Goal: Find contact information: Find contact information

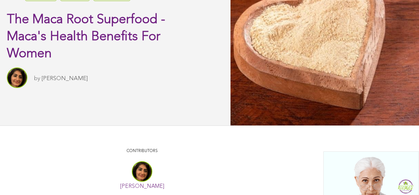
scroll to position [81, 0]
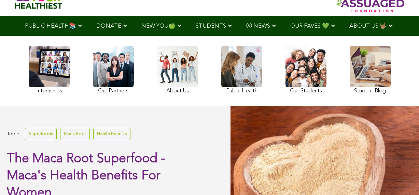
click at [93, 88] on link at bounding box center [113, 71] width 41 height 50
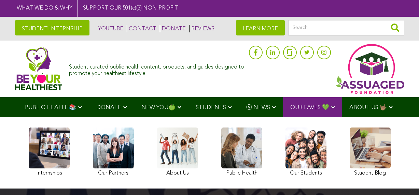
click at [137, 27] on link "CONTACT" at bounding box center [142, 29] width 30 height 8
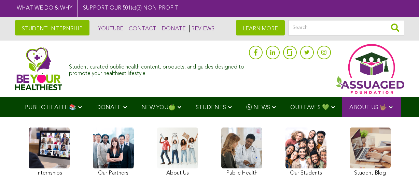
click at [34, 70] on img at bounding box center [38, 68] width 47 height 43
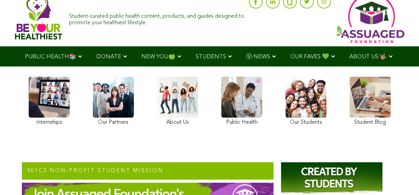
scroll to position [76, 0]
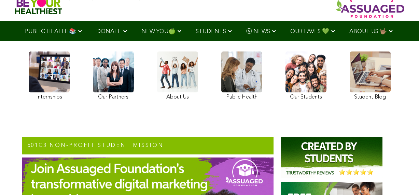
click at [268, 61] on div "Internships Our Partners About Us Public Health Our Students Student Blog" at bounding box center [209, 76] width 379 height 71
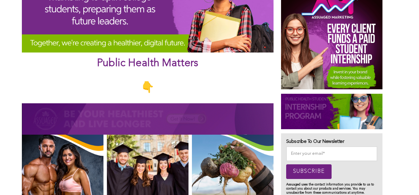
scroll to position [336, 0]
